Goal: Task Accomplishment & Management: Complete application form

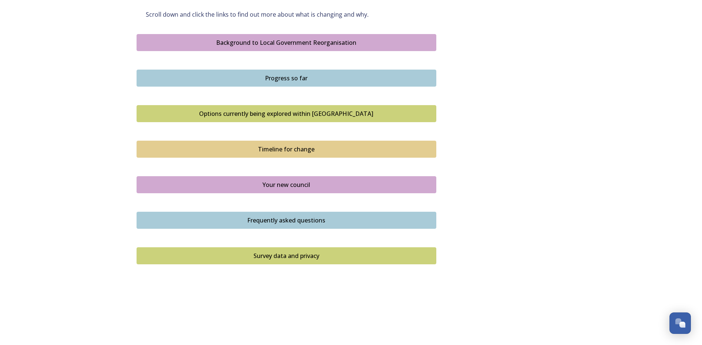
scroll to position [438, 0]
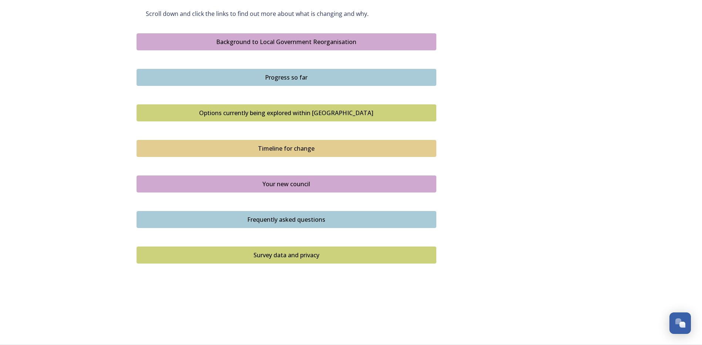
click at [276, 256] on div "Survey data and privacy" at bounding box center [286, 254] width 291 height 9
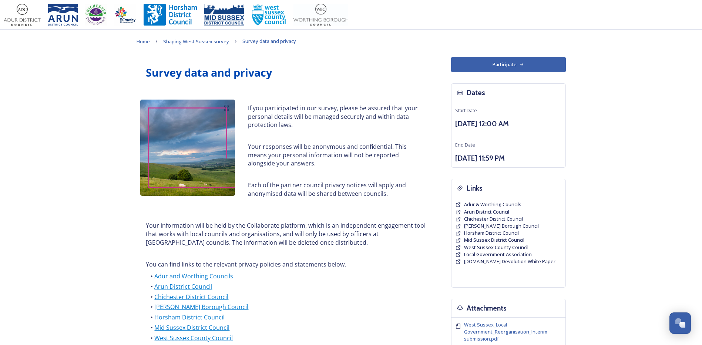
click at [510, 63] on button "Participate" at bounding box center [508, 64] width 115 height 15
